Goal: Task Accomplishment & Management: Use online tool/utility

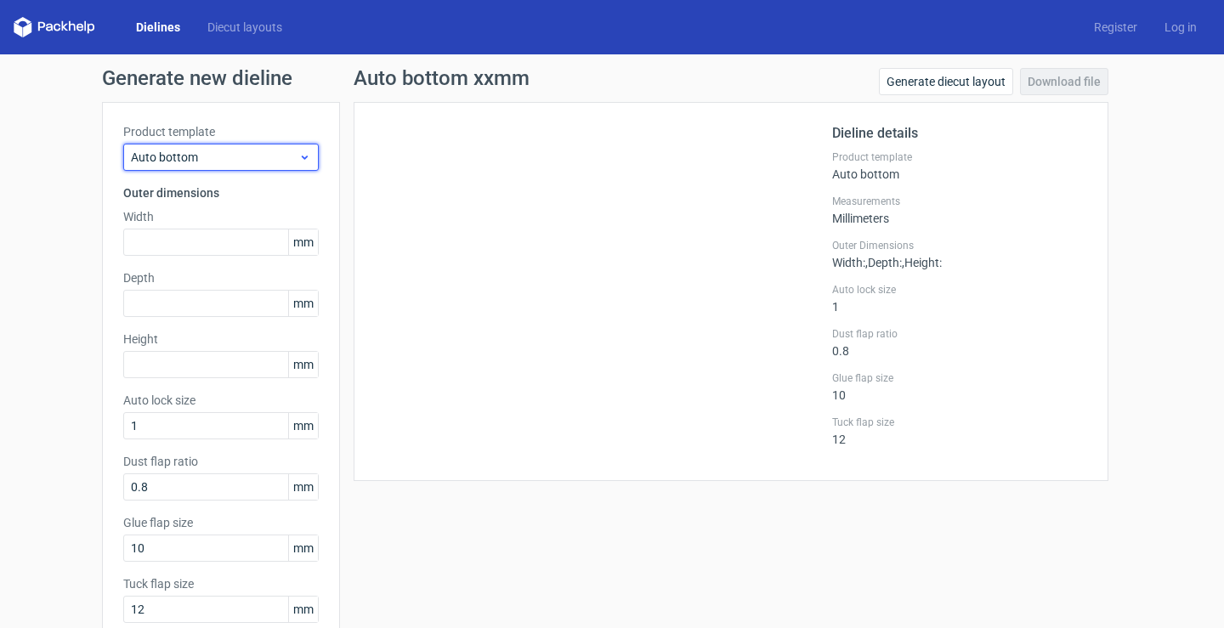
click at [235, 150] on span "Auto bottom" at bounding box center [214, 157] width 167 height 17
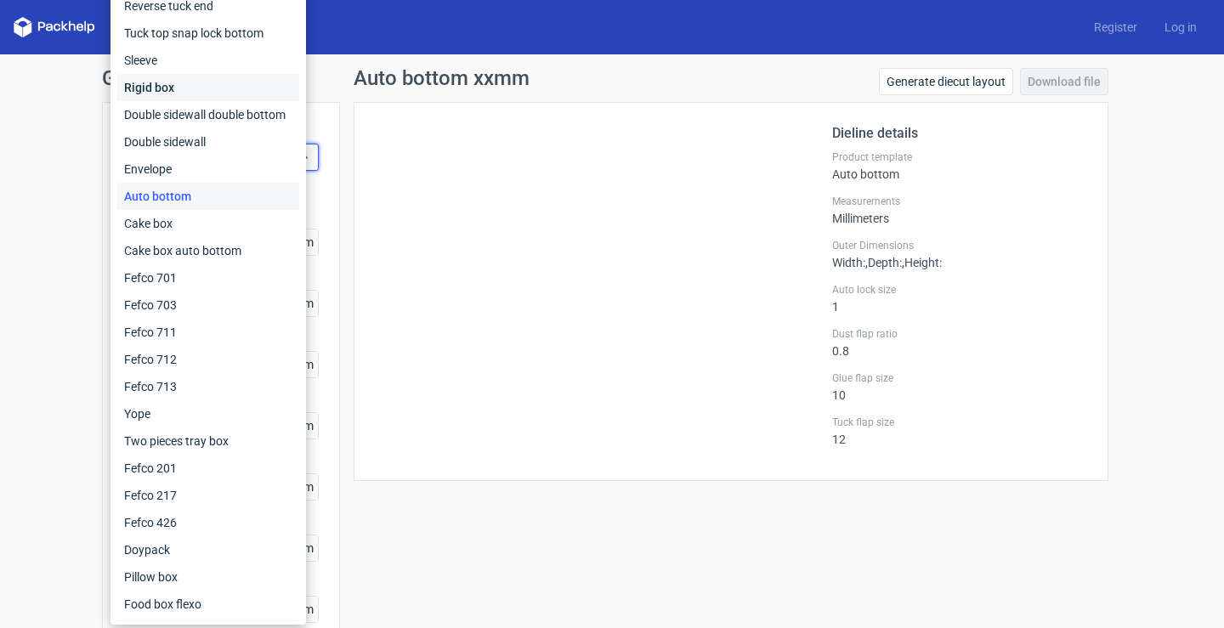
click at [236, 82] on div "Rigid box" at bounding box center [208, 87] width 182 height 27
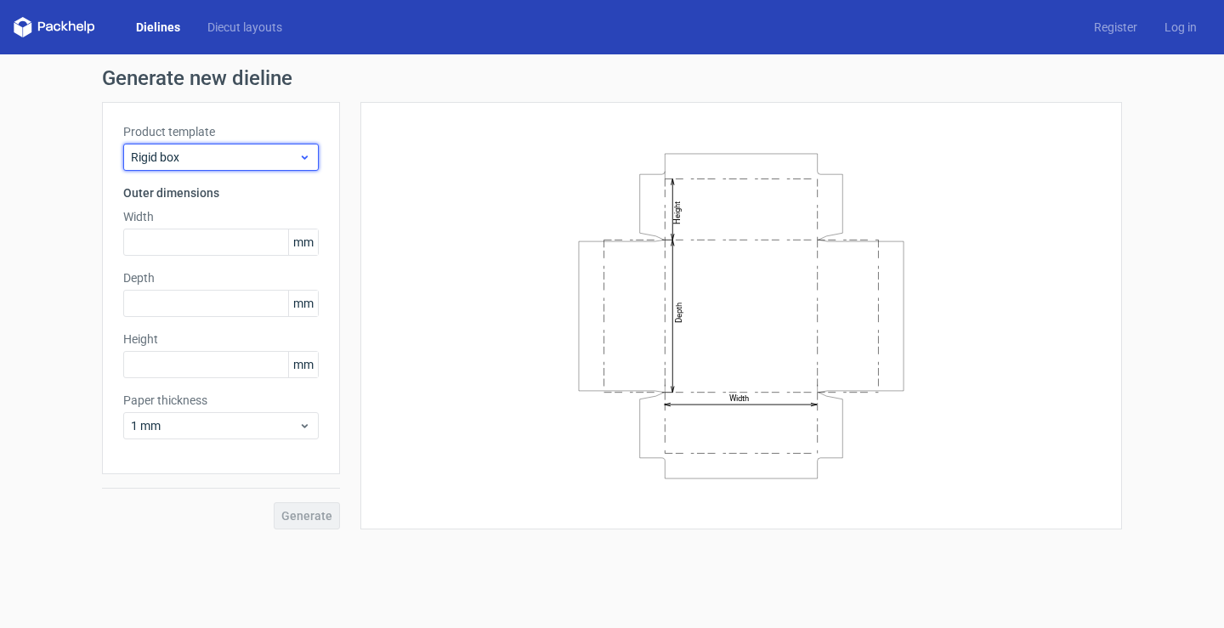
click at [298, 150] on span "Rigid box" at bounding box center [214, 157] width 167 height 17
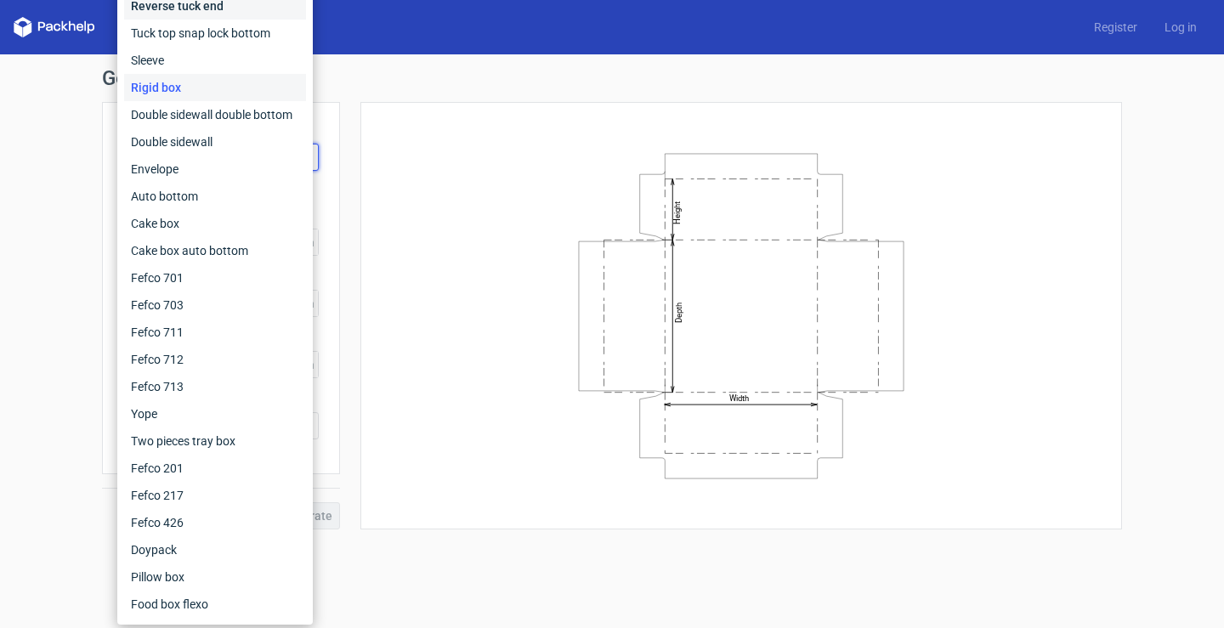
click at [241, 3] on div "Reverse tuck end" at bounding box center [215, 5] width 182 height 27
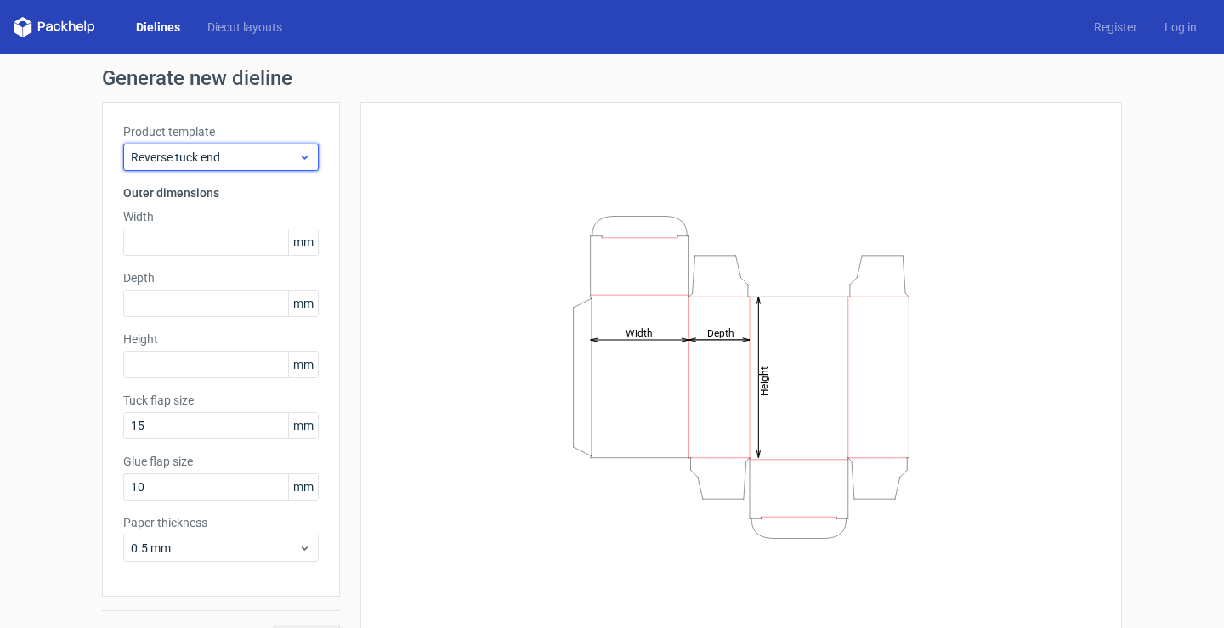
click at [250, 163] on span "Reverse tuck end" at bounding box center [214, 157] width 167 height 17
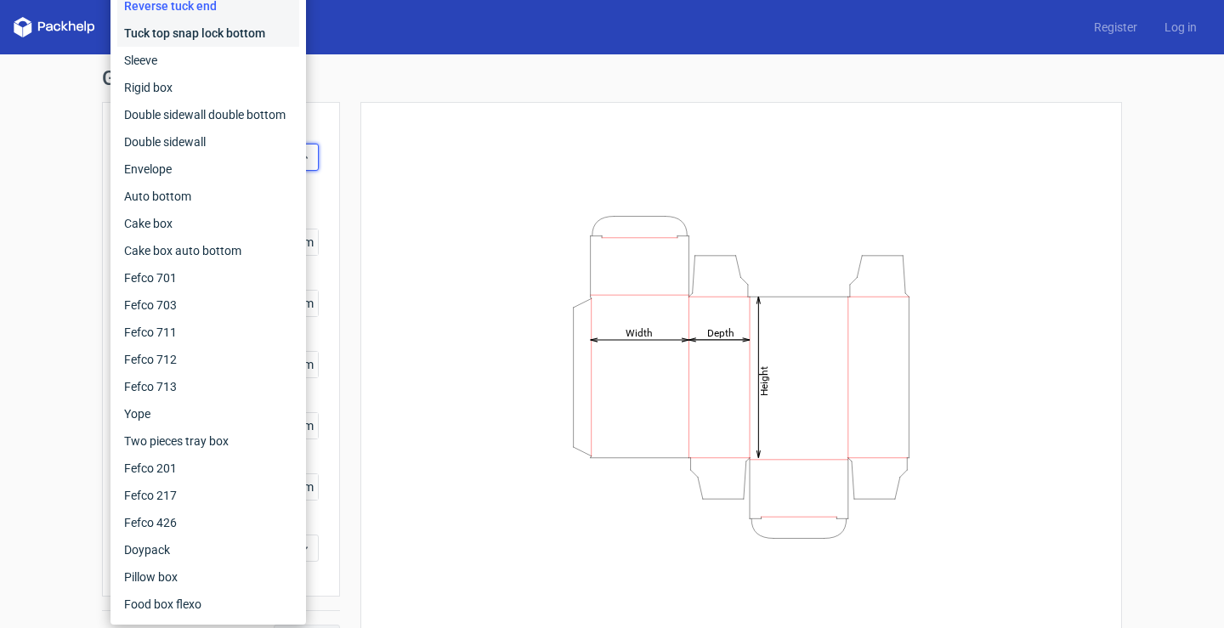
click at [233, 39] on div "Tuck top snap lock bottom" at bounding box center [208, 33] width 182 height 27
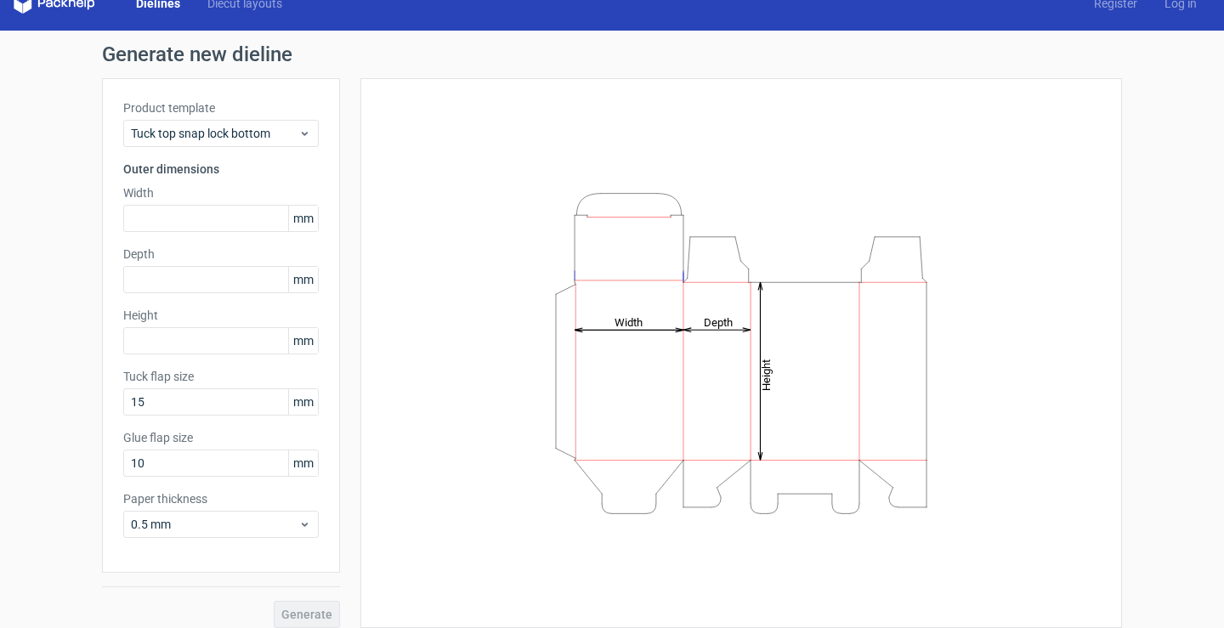
scroll to position [37, 0]
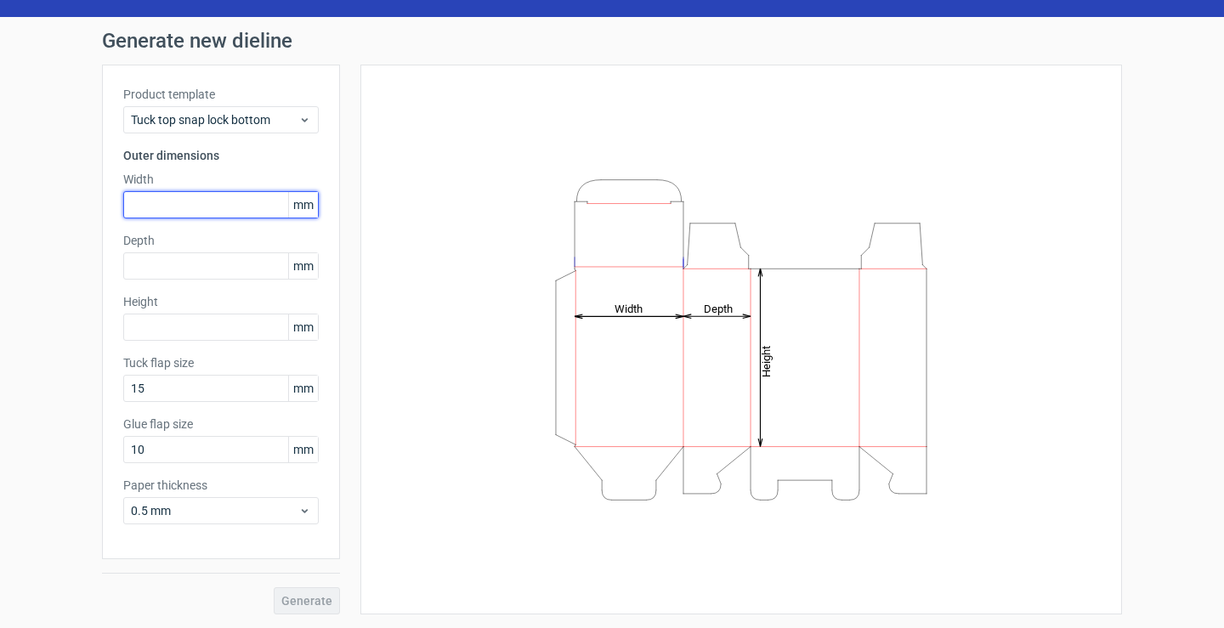
click at [179, 196] on input "text" at bounding box center [221, 204] width 196 height 27
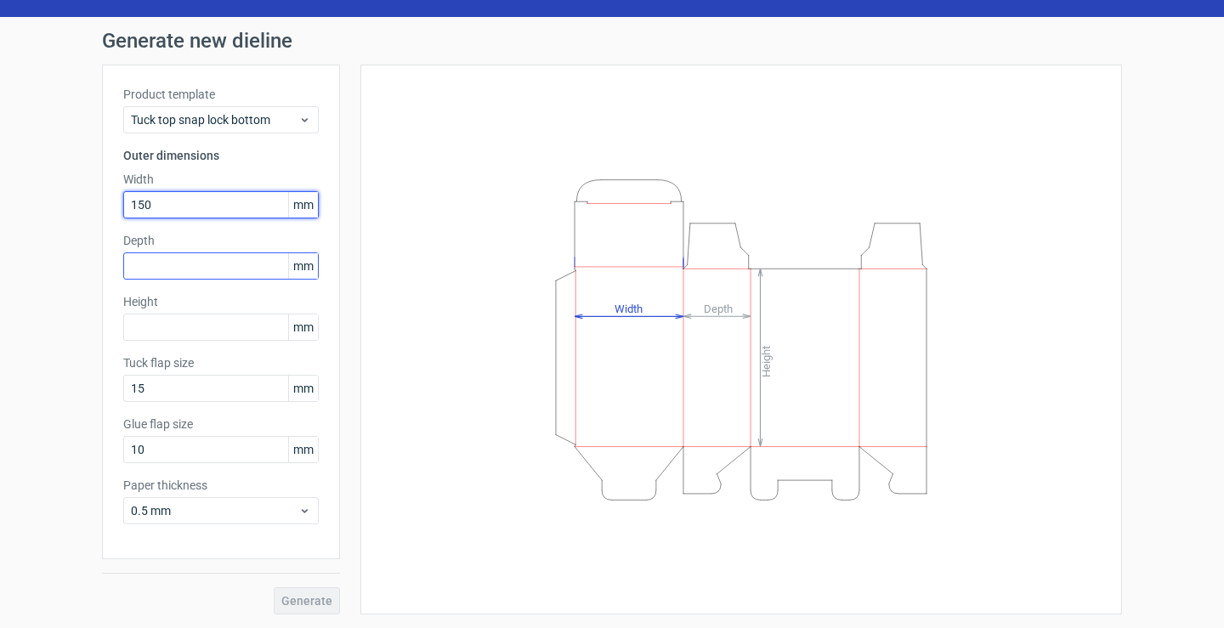
type input "150"
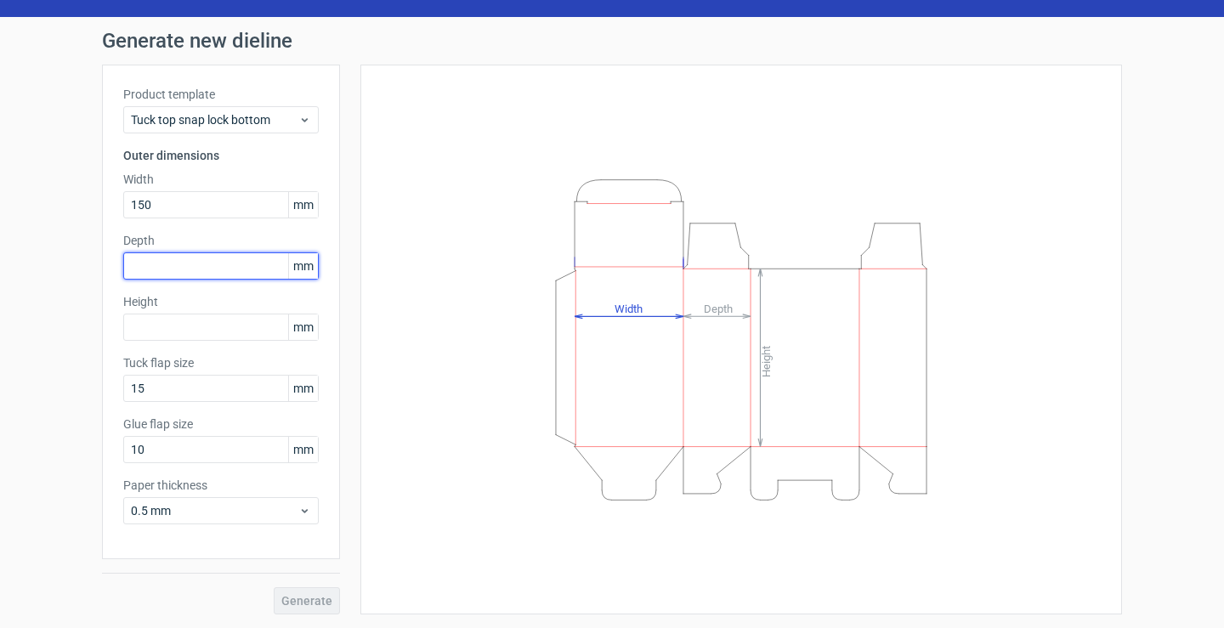
click at [196, 271] on input "text" at bounding box center [221, 266] width 196 height 27
type input "100"
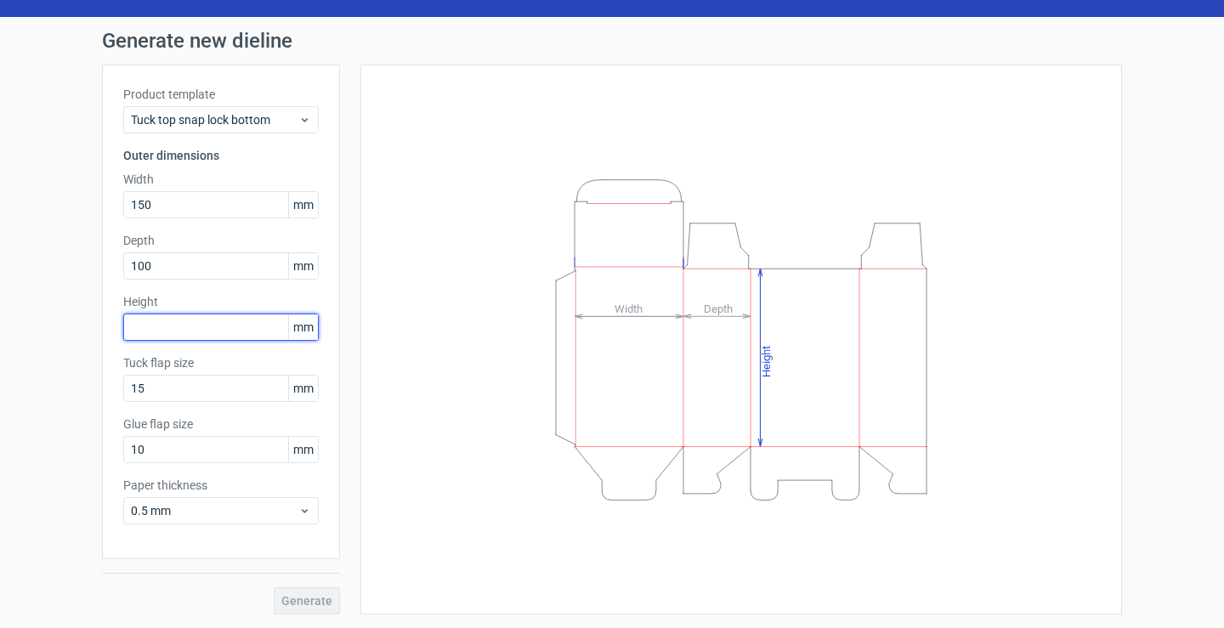
click at [227, 318] on input "text" at bounding box center [221, 327] width 196 height 27
type input "130"
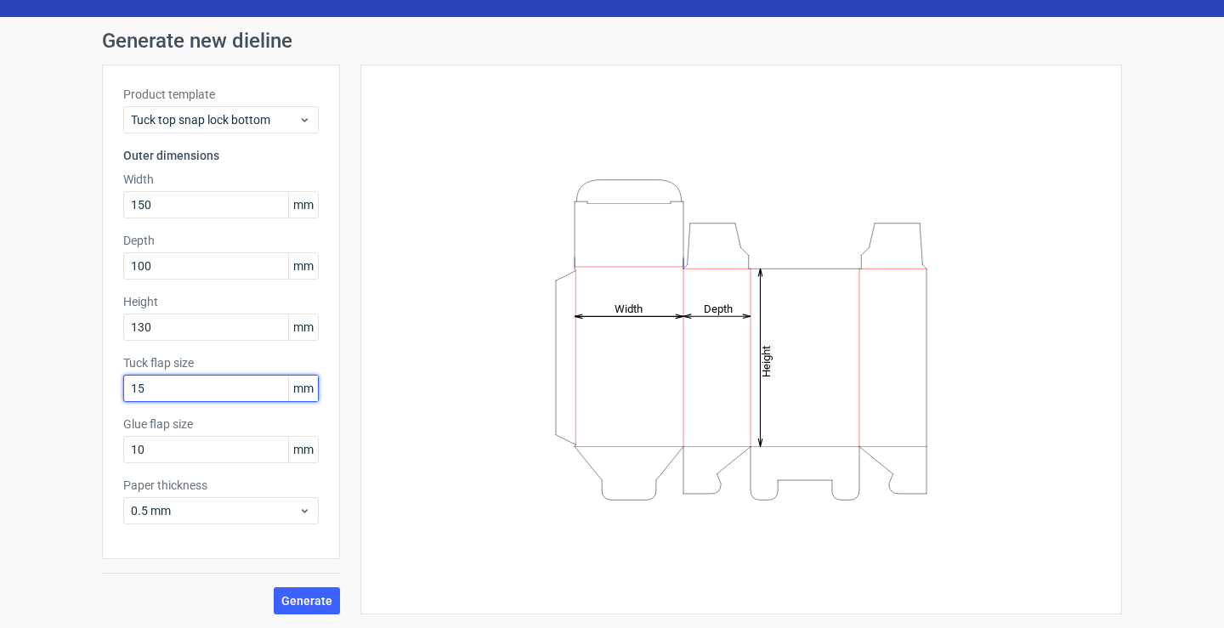
click at [185, 383] on input "15" at bounding box center [221, 388] width 196 height 27
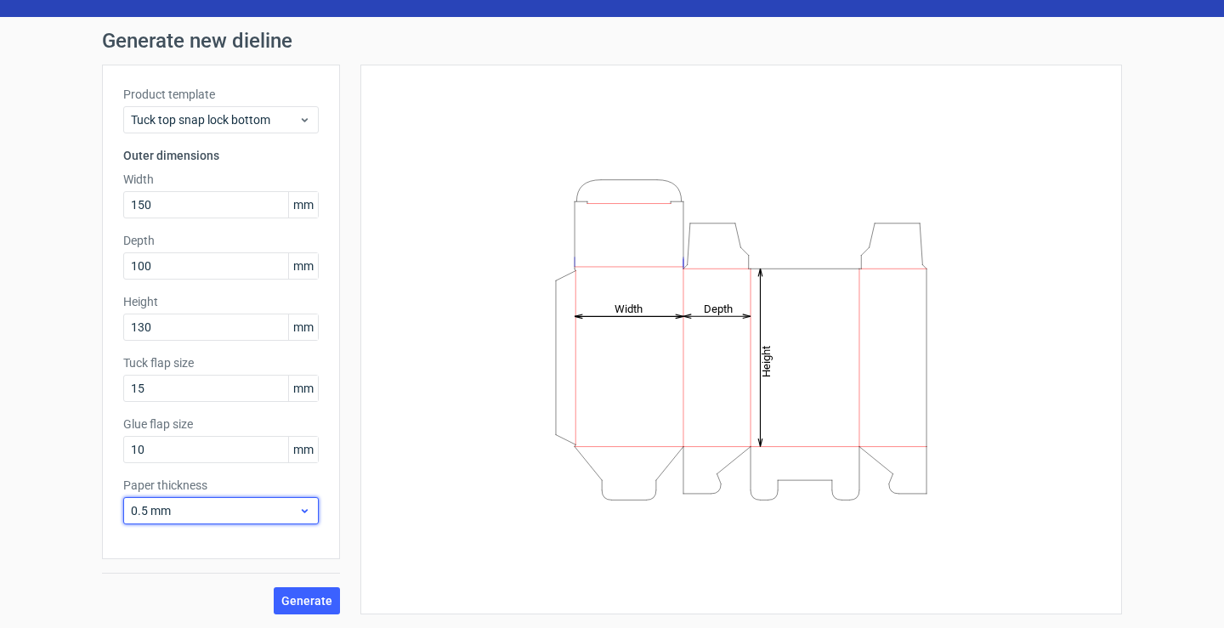
click at [256, 508] on span "0.5 mm" at bounding box center [214, 510] width 167 height 17
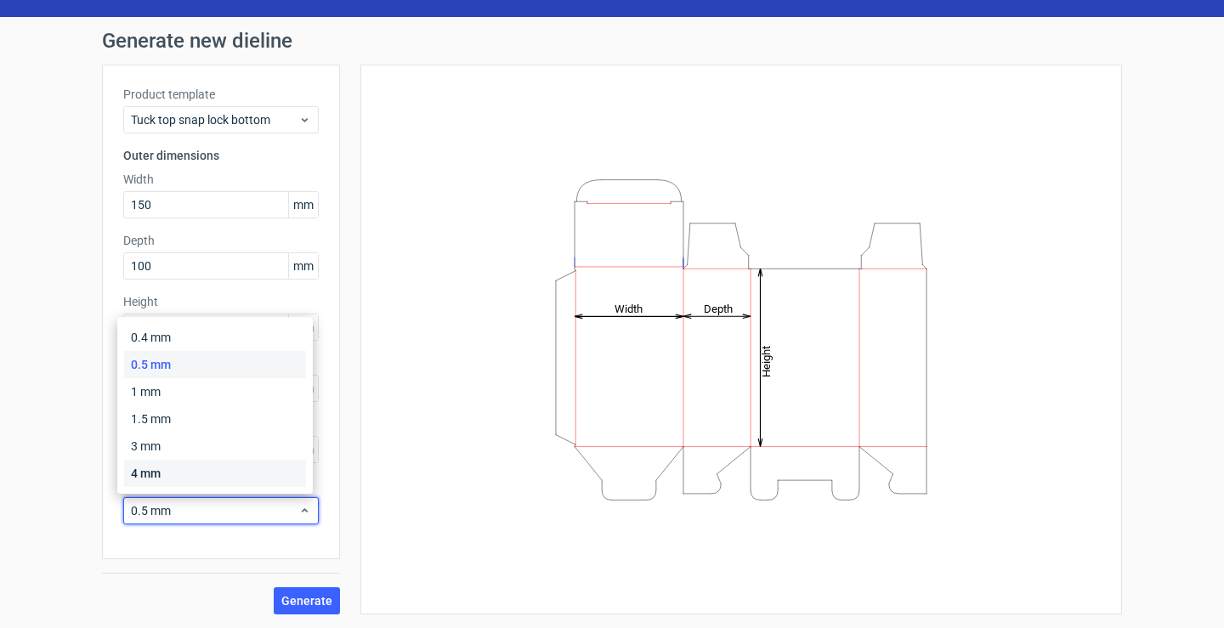
click at [182, 470] on div "4 mm" at bounding box center [215, 473] width 182 height 27
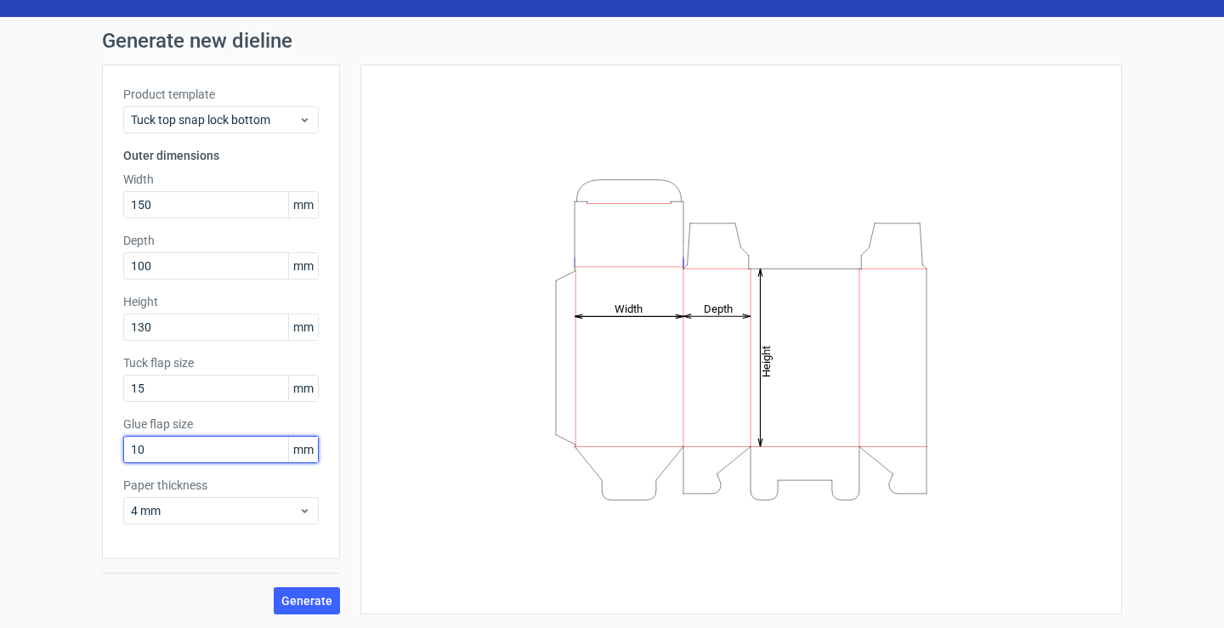
click at [210, 460] on input "10" at bounding box center [221, 449] width 196 height 27
type input "15"
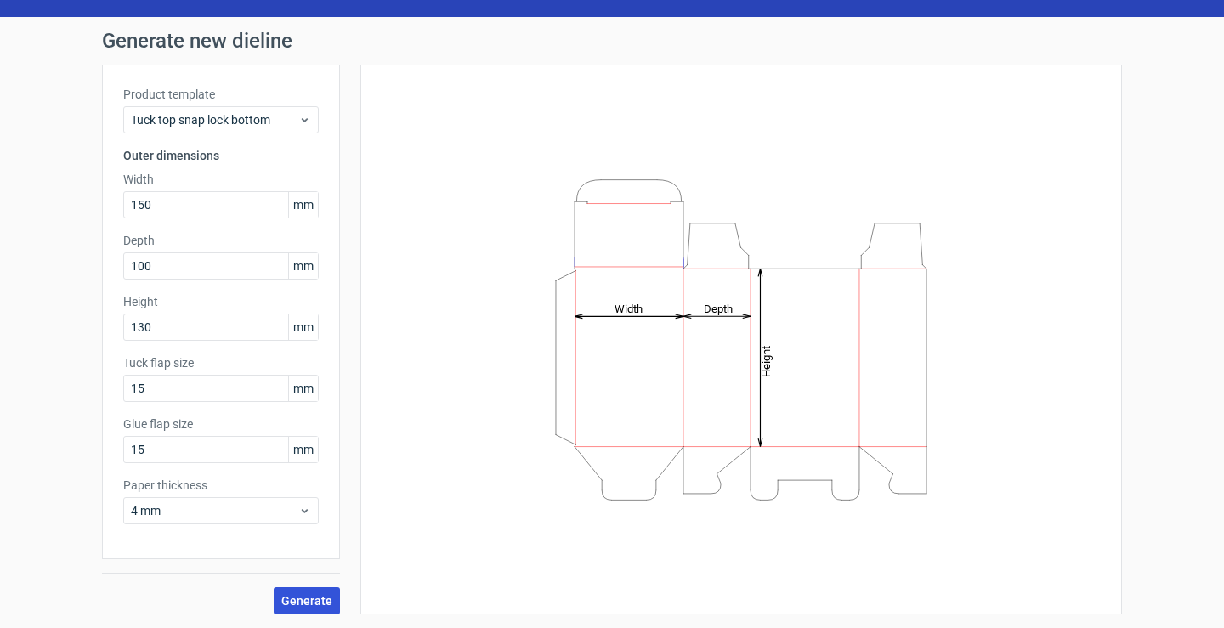
click at [319, 592] on button "Generate" at bounding box center [307, 600] width 66 height 27
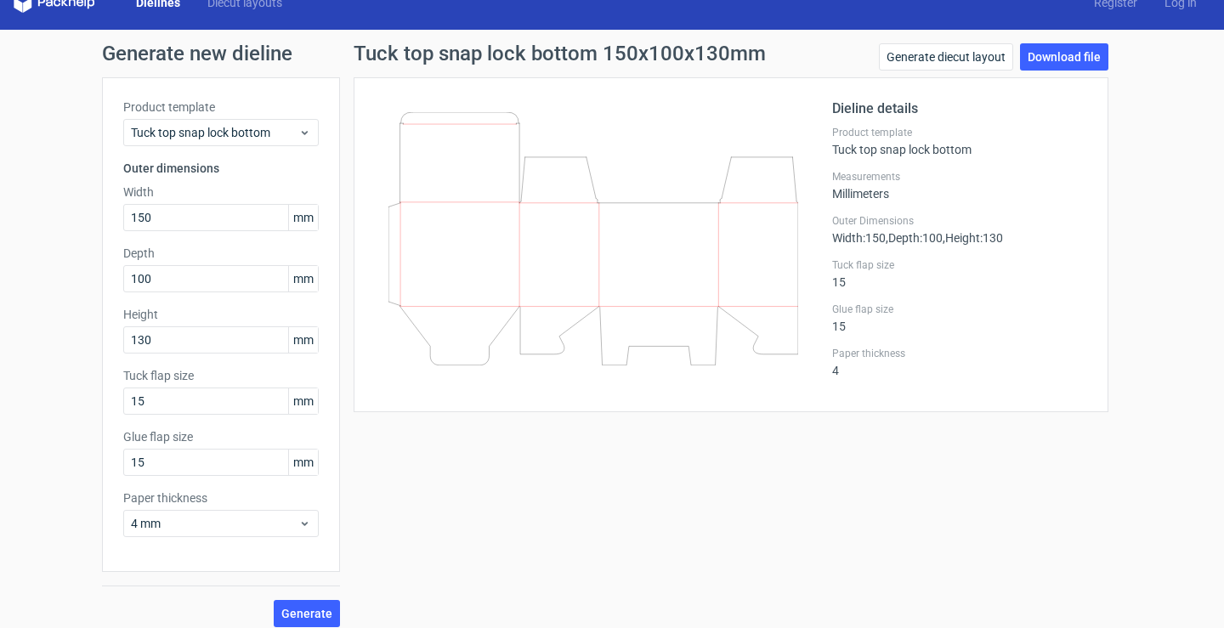
scroll to position [37, 0]
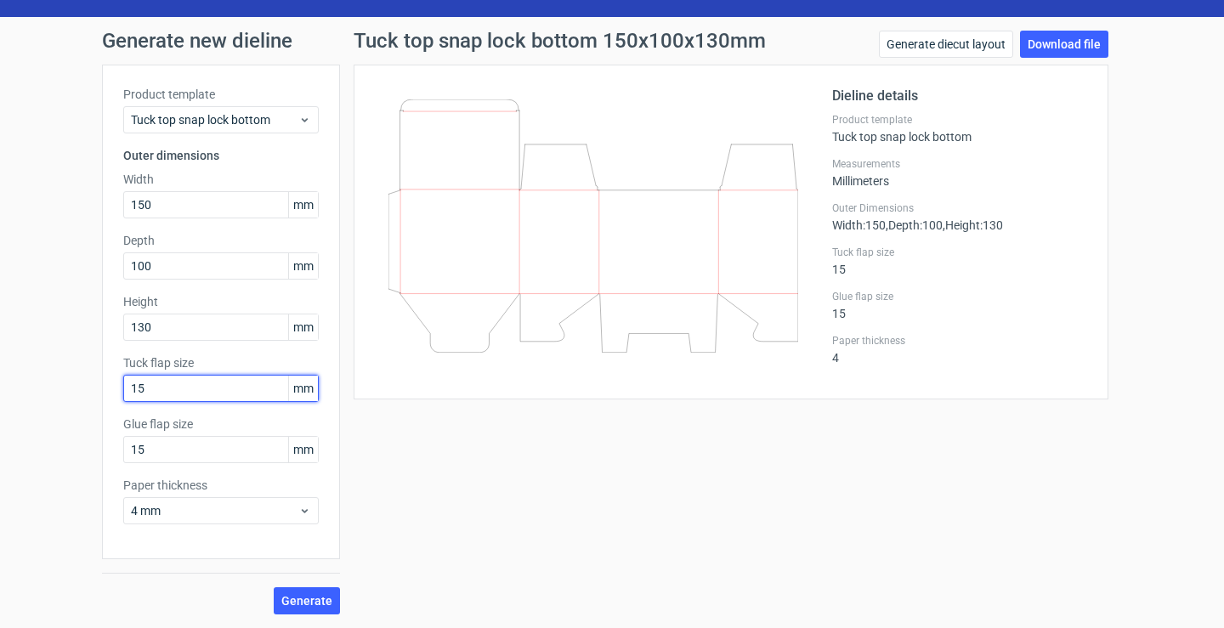
click at [254, 385] on input "15" at bounding box center [221, 388] width 196 height 27
click at [241, 321] on input "130" at bounding box center [221, 327] width 196 height 27
click at [933, 34] on link "Generate diecut layout" at bounding box center [946, 44] width 134 height 27
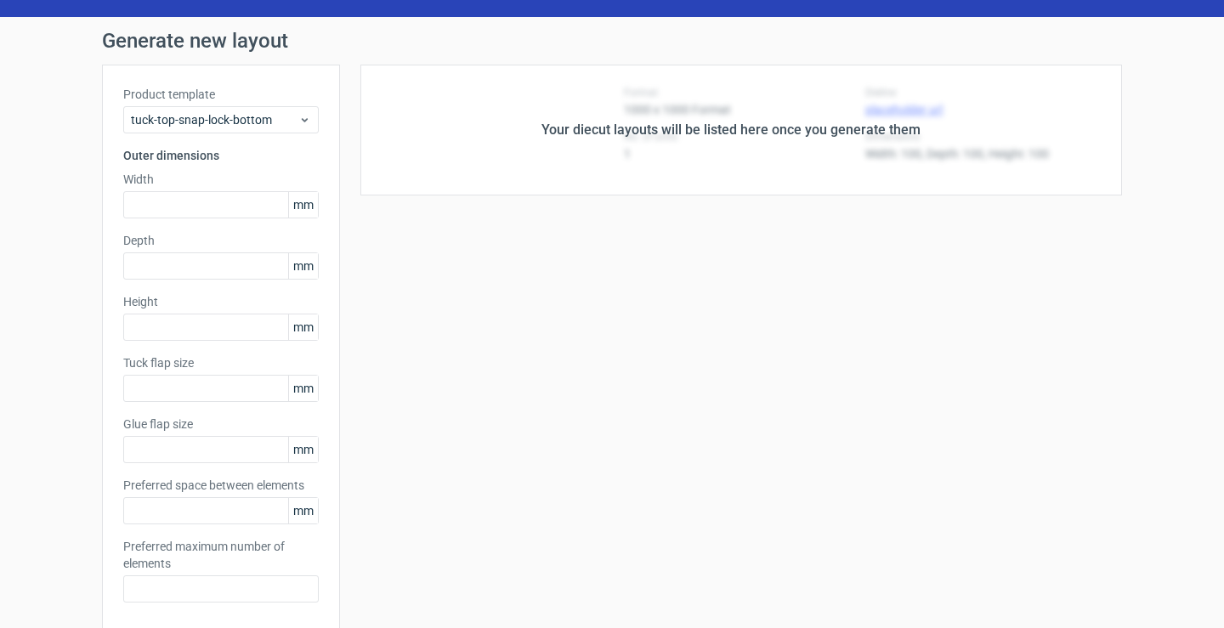
type input "150"
type input "100"
type input "130"
type input "15"
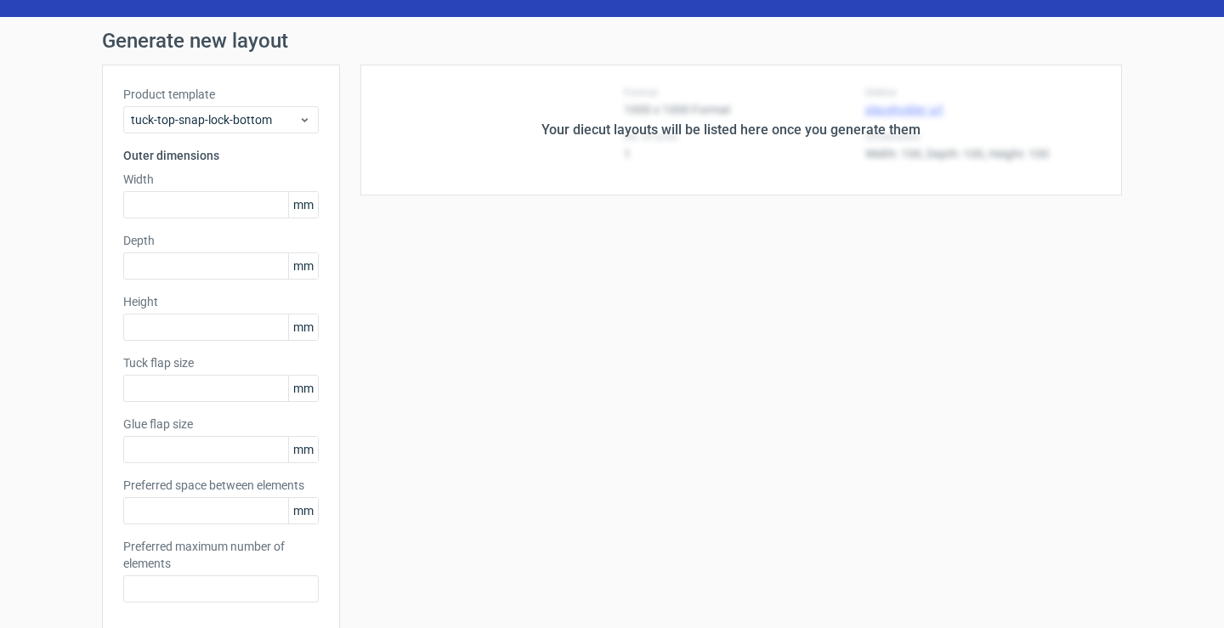
type input "5"
type input "48"
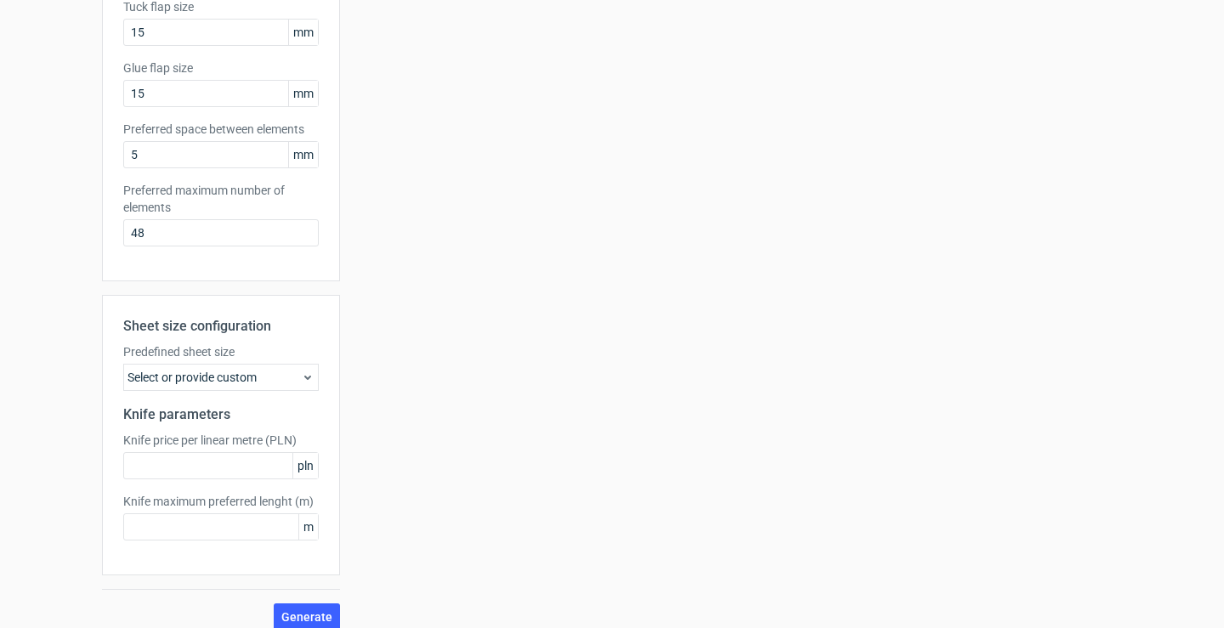
scroll to position [410, 0]
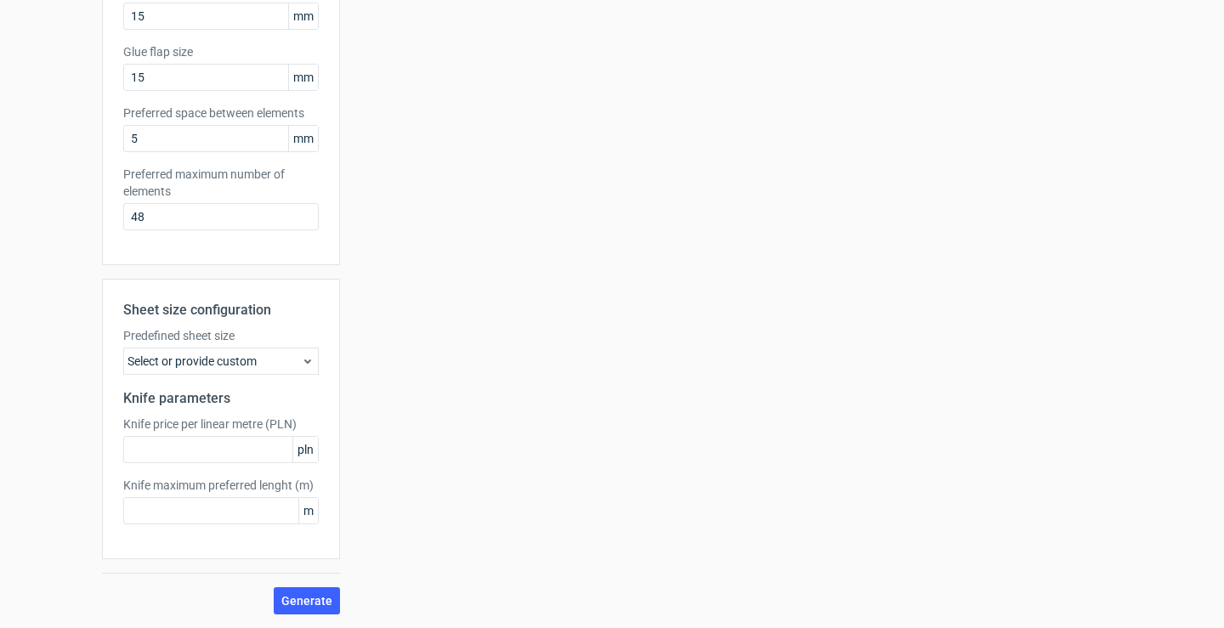
click at [241, 360] on div "Select or provide custom" at bounding box center [221, 361] width 196 height 27
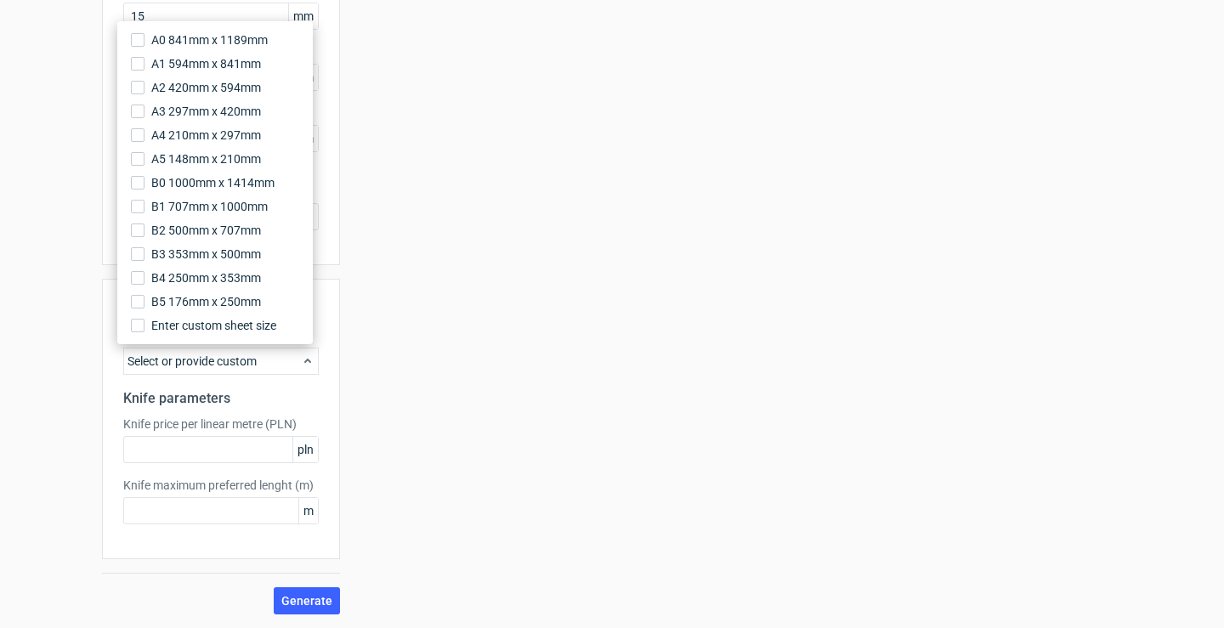
click at [241, 360] on div "Select or provide custom" at bounding box center [221, 361] width 196 height 27
click at [240, 447] on input "text" at bounding box center [221, 449] width 196 height 27
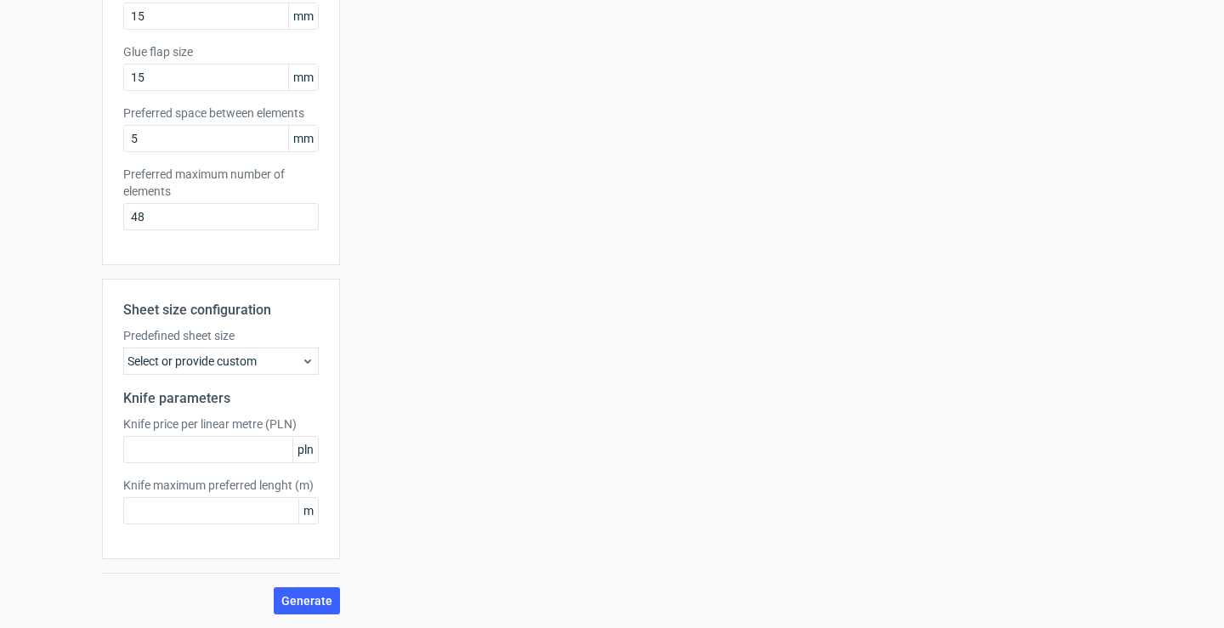
click at [225, 491] on label "Knife maximum preferred lenght (m)" at bounding box center [221, 485] width 196 height 17
click at [222, 525] on div "Sheet size configuration Predefined sheet size Select or provide custom Knife p…" at bounding box center [221, 419] width 238 height 281
click at [224, 512] on input "text" at bounding box center [221, 510] width 196 height 27
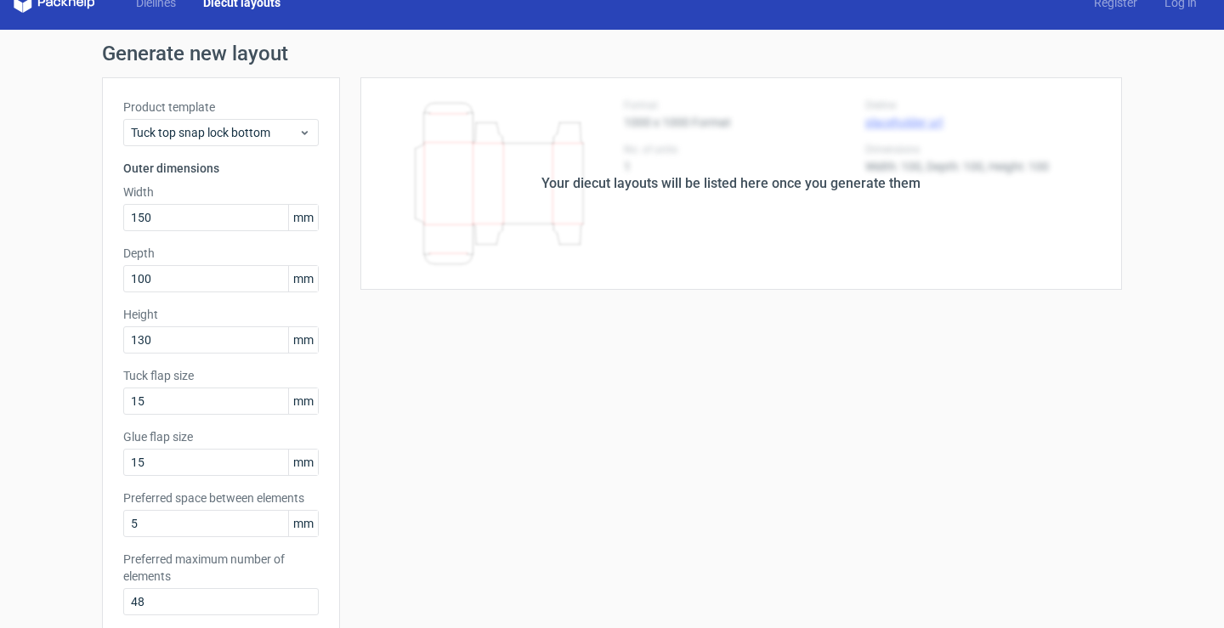
scroll to position [0, 0]
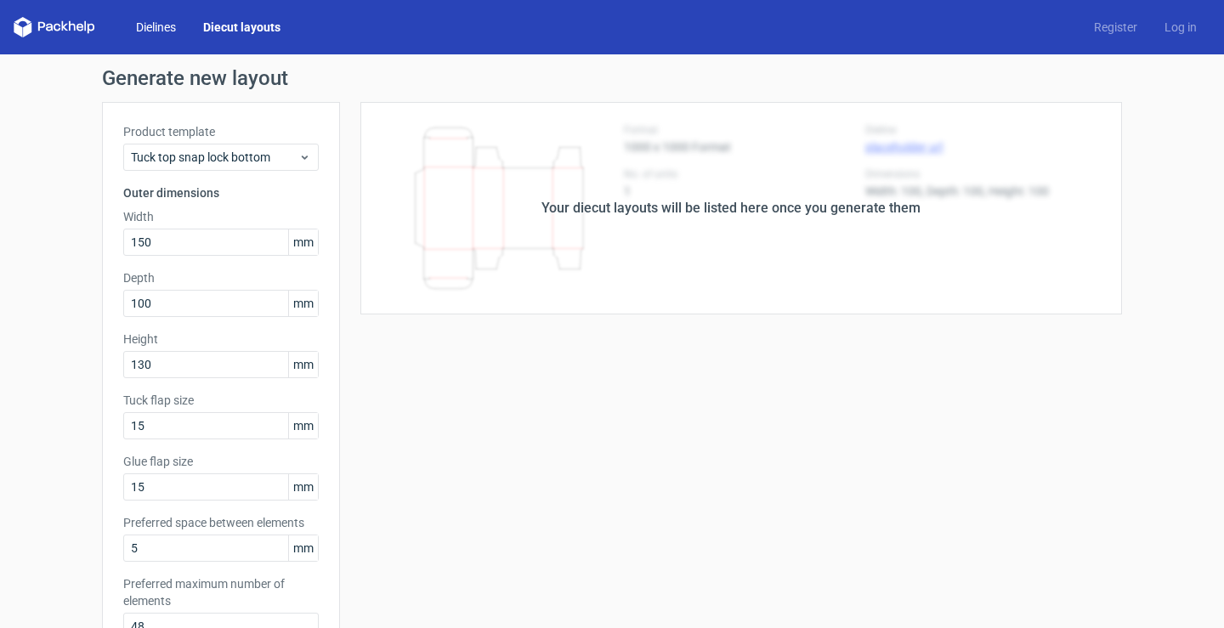
click at [164, 26] on link "Dielines" at bounding box center [155, 27] width 67 height 17
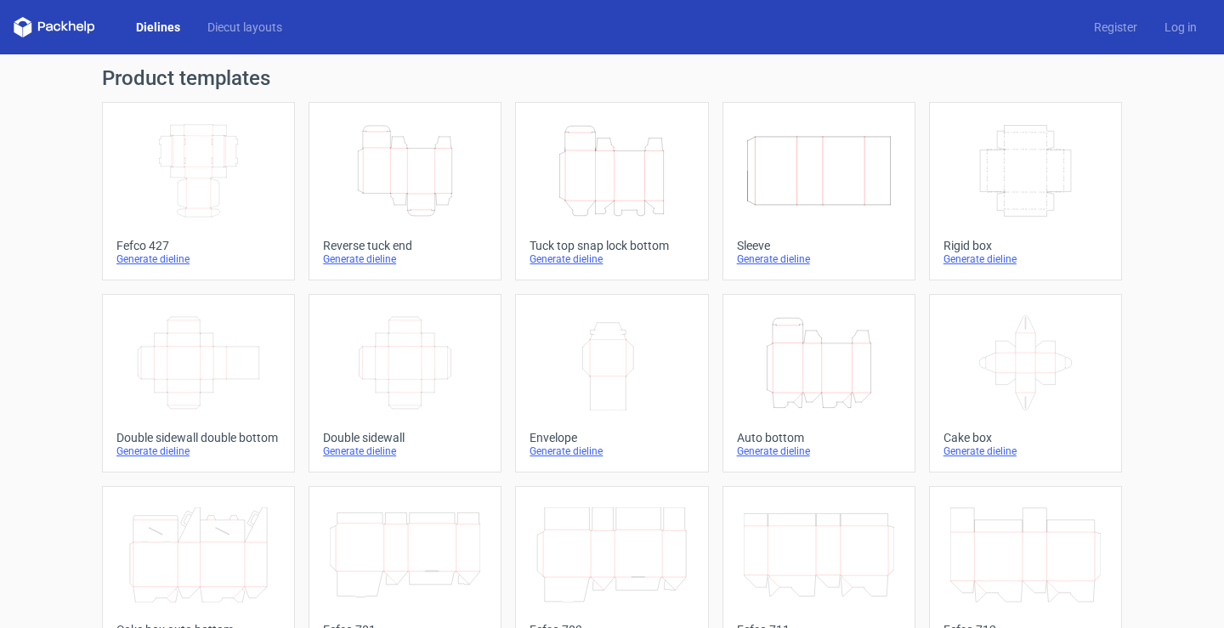
click at [372, 258] on div "Generate dieline" at bounding box center [405, 260] width 164 height 14
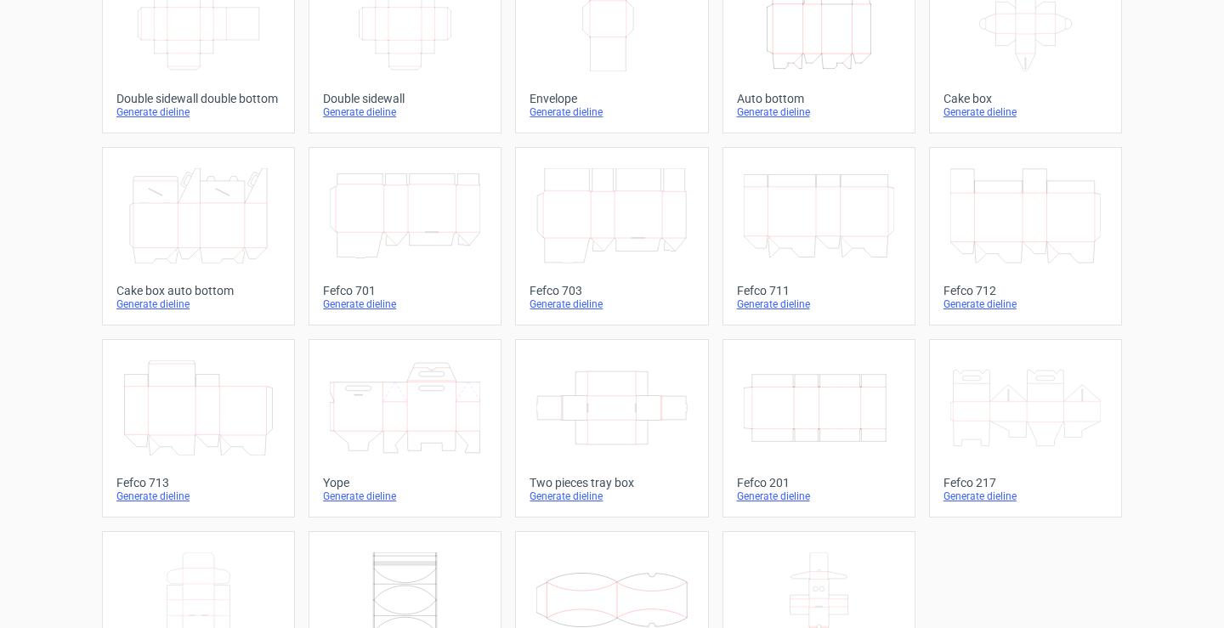
scroll to position [340, 0]
click at [136, 298] on div "Generate dieline" at bounding box center [198, 304] width 164 height 14
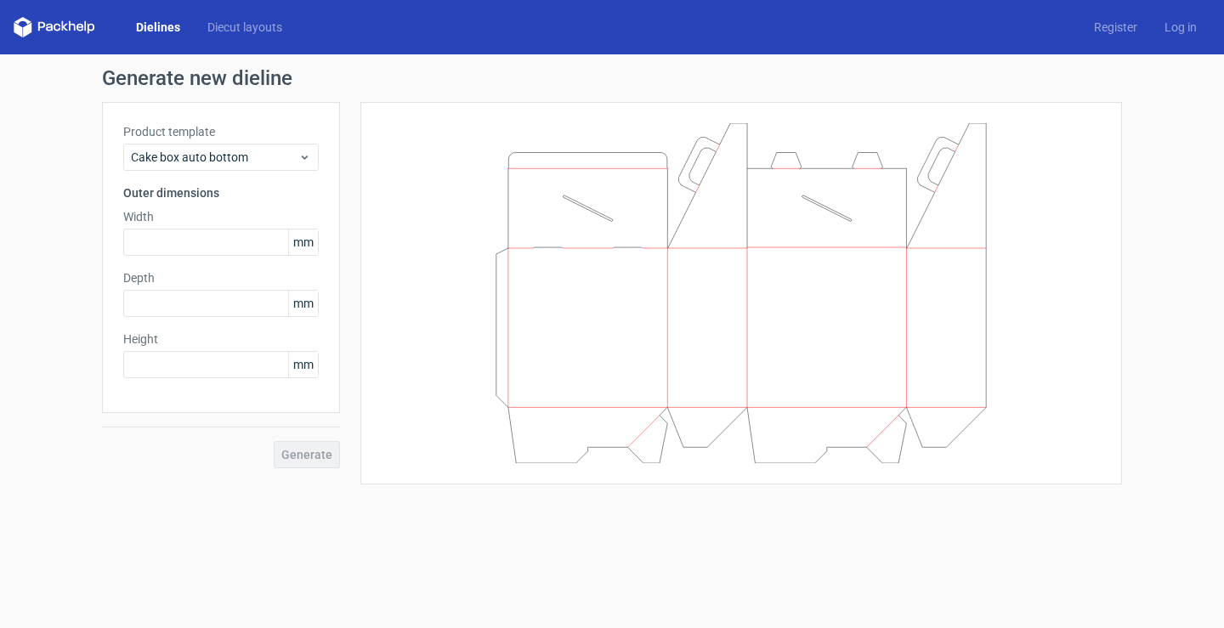
click at [600, 244] on icon at bounding box center [741, 293] width 510 height 340
click at [138, 26] on link "Dielines" at bounding box center [157, 27] width 71 height 17
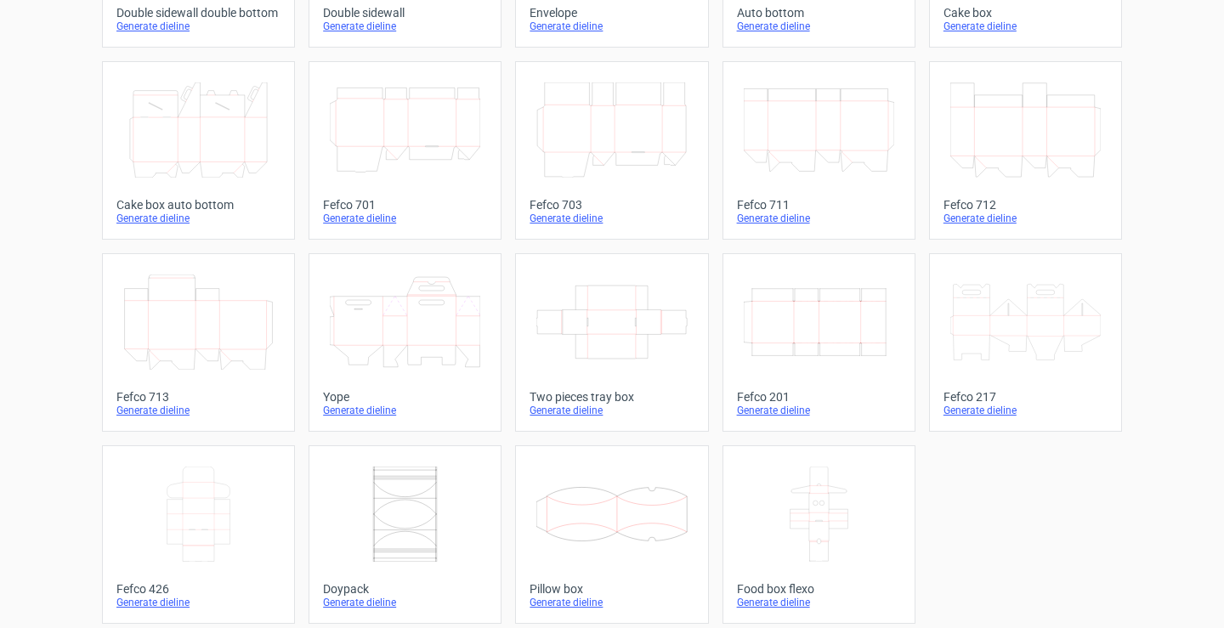
scroll to position [434, 0]
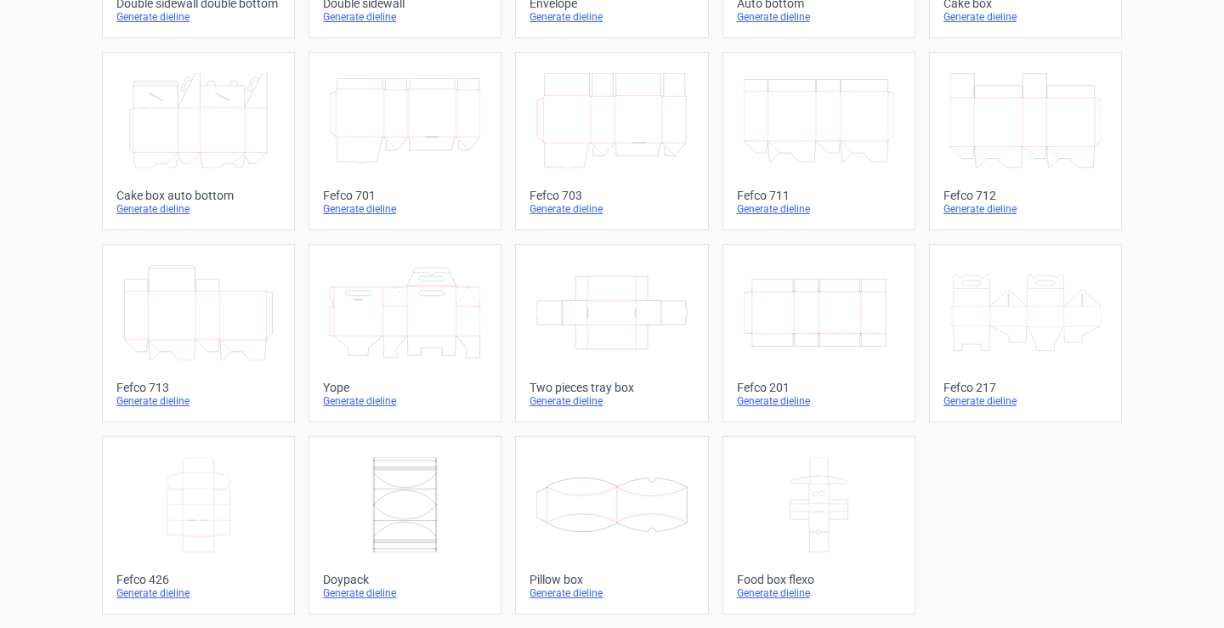
click at [756, 593] on div "Generate dieline" at bounding box center [819, 594] width 164 height 14
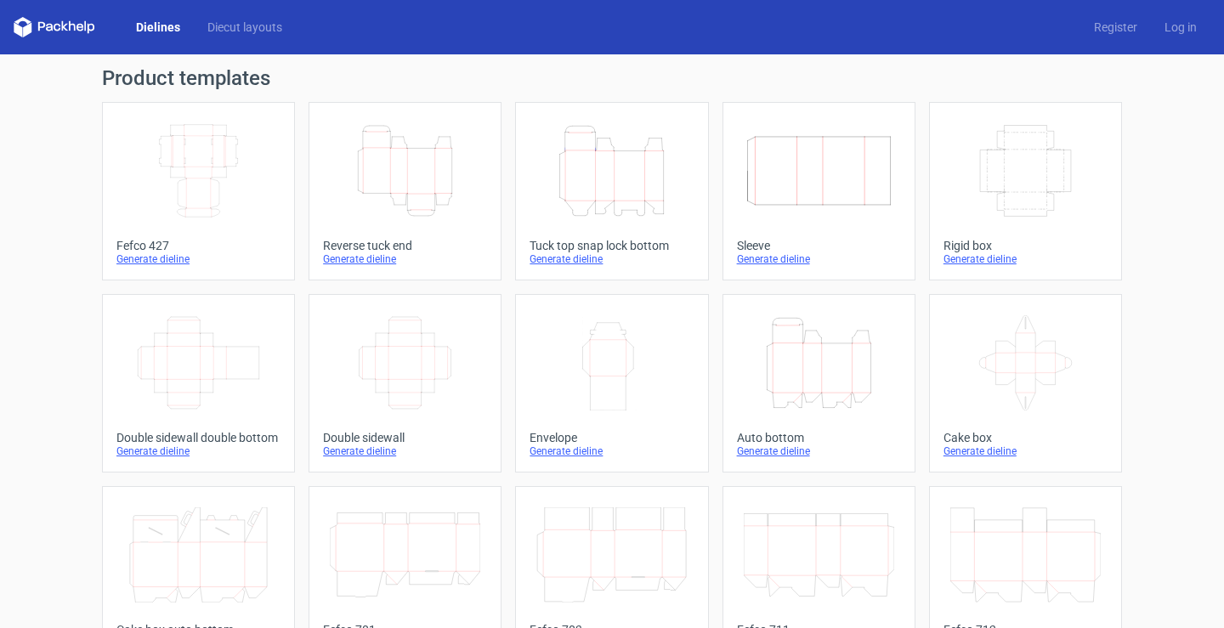
click at [109, 246] on link "Width Depth Height Fefco 427 Generate dieline" at bounding box center [198, 191] width 193 height 179
click at [540, 240] on div "Tuck top snap lock bottom" at bounding box center [612, 246] width 164 height 14
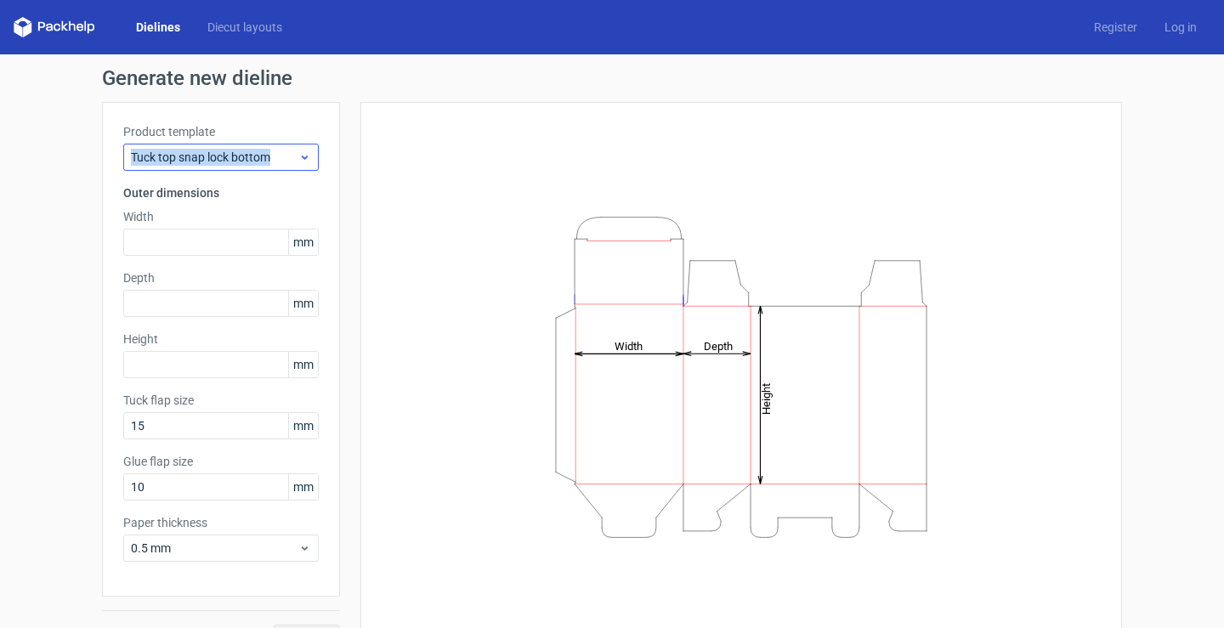
drag, startPoint x: 105, startPoint y: 158, endPoint x: 273, endPoint y: 166, distance: 168.5
click at [273, 166] on div "Product template Tuck top snap lock bottom Outer dimensions Width mm Depth mm H…" at bounding box center [221, 349] width 238 height 495
copy span "Tuck top snap lock bottom"
